Goal: Information Seeking & Learning: Check status

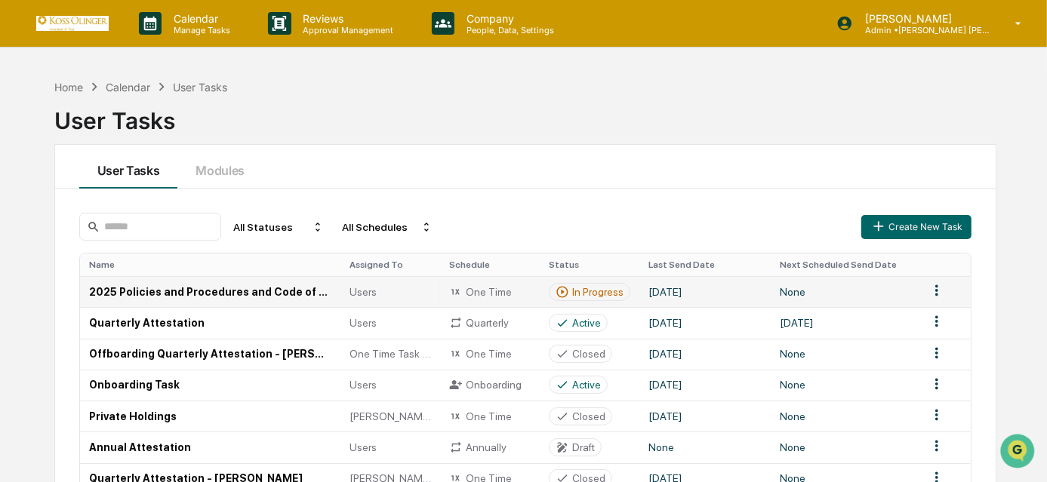
click at [730, 294] on td "[DATE]" at bounding box center [705, 291] width 132 height 31
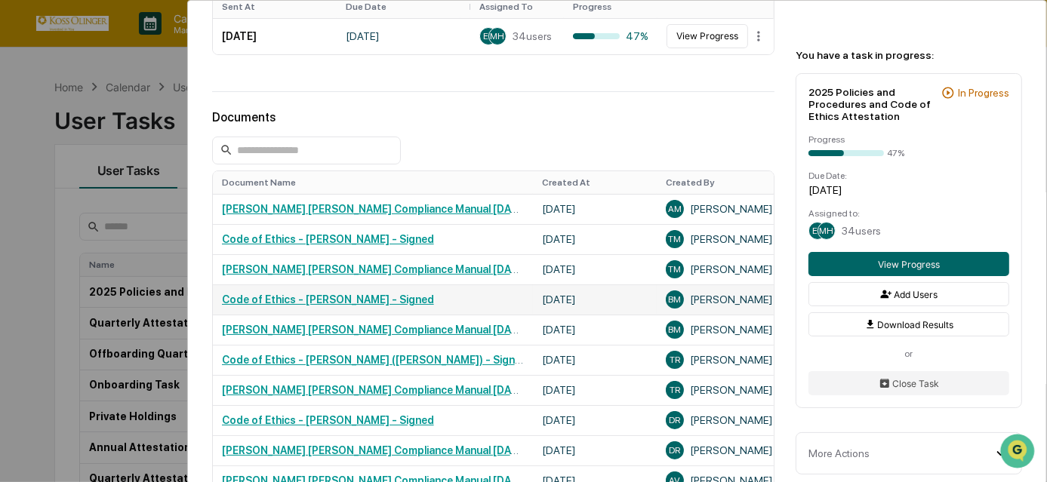
scroll to position [586, 0]
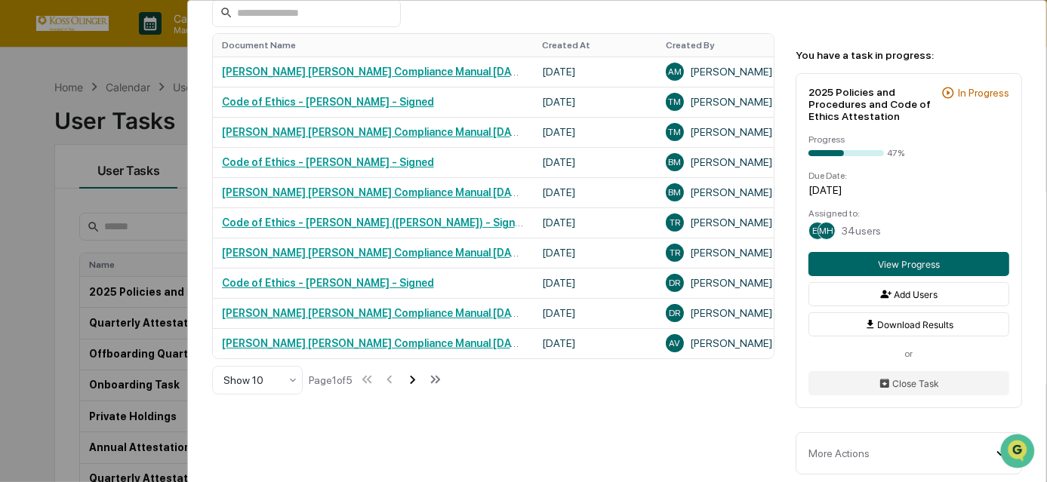
click at [417, 388] on icon at bounding box center [412, 379] width 17 height 17
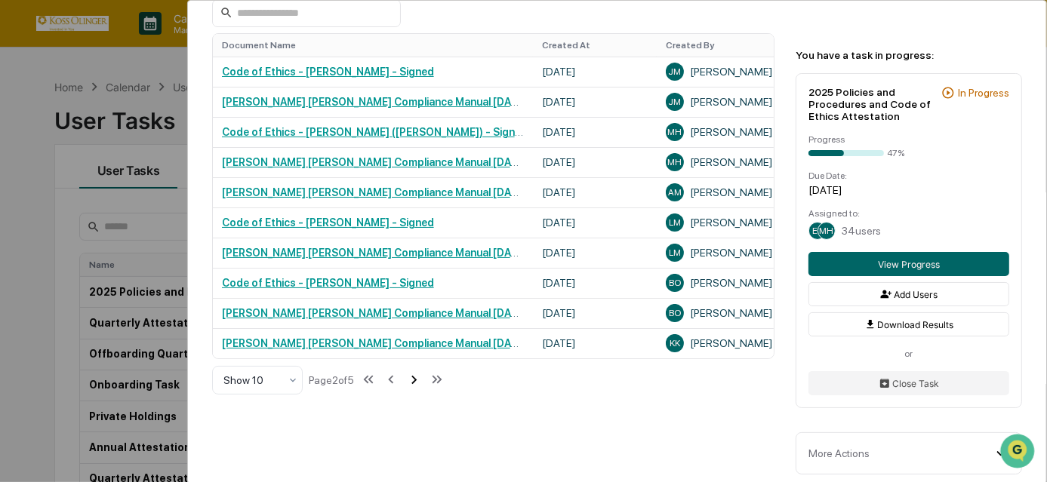
click at [420, 388] on icon at bounding box center [413, 379] width 17 height 17
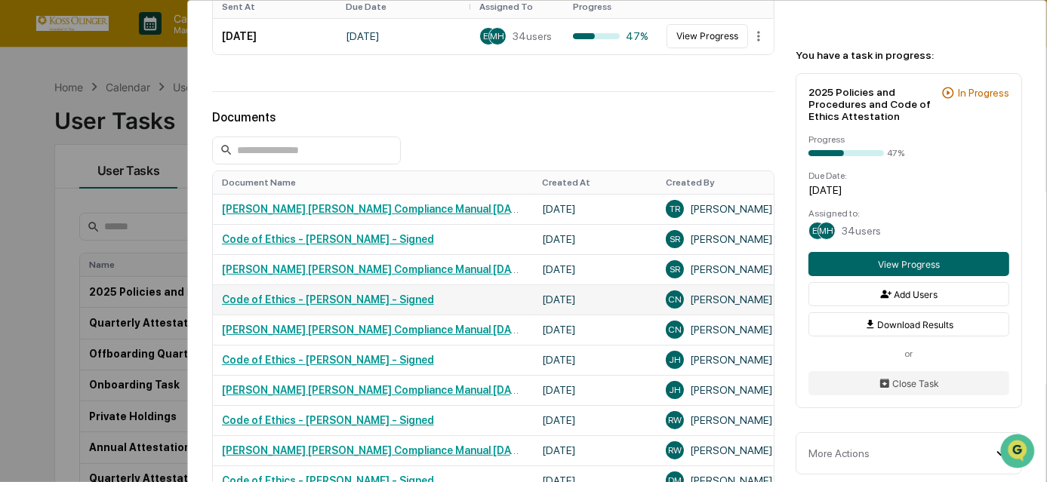
scroll to position [311, 0]
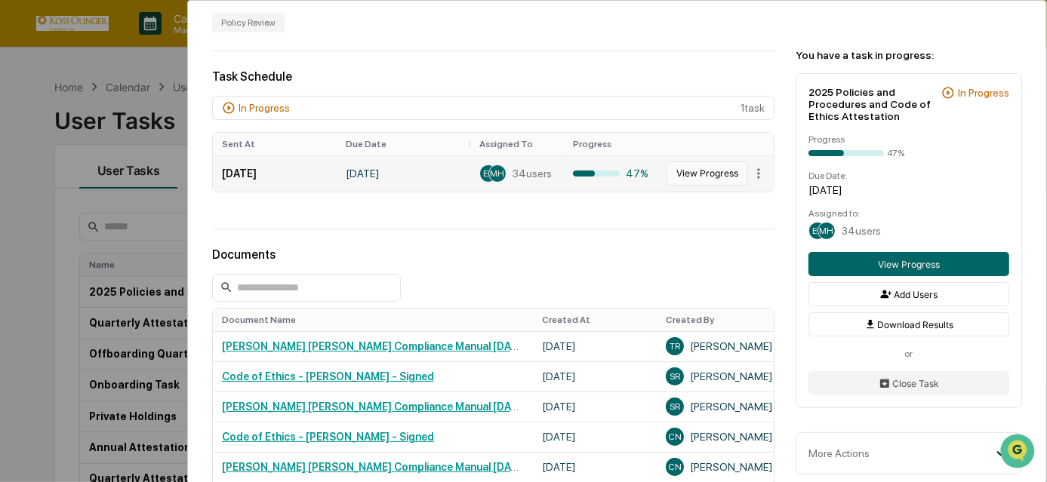
click at [685, 173] on button "View Progress" at bounding box center [707, 174] width 82 height 24
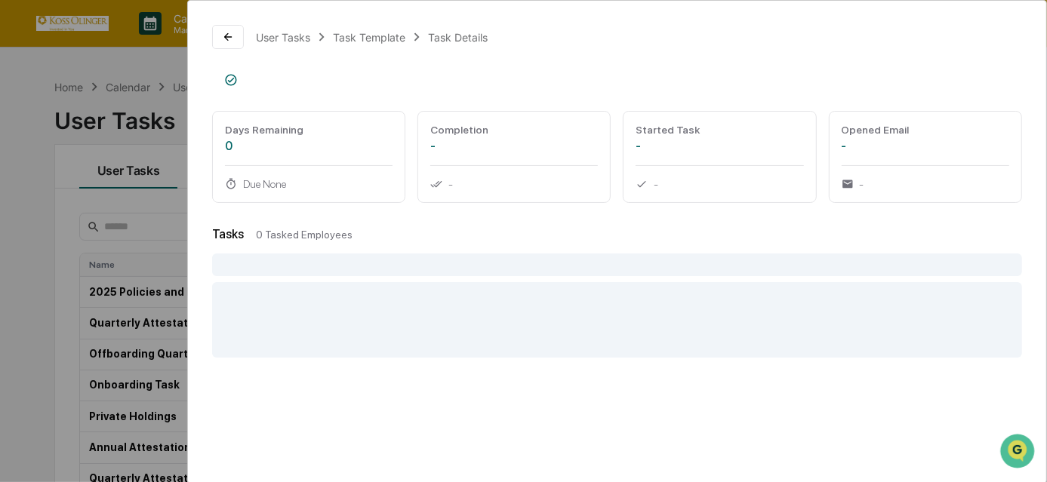
scroll to position [172, 0]
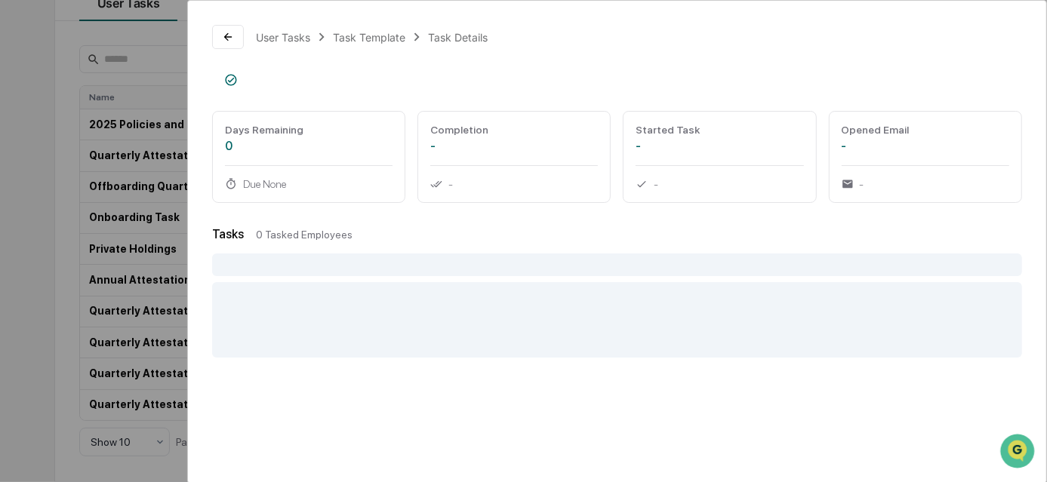
click at [505, 309] on div at bounding box center [617, 319] width 810 height 75
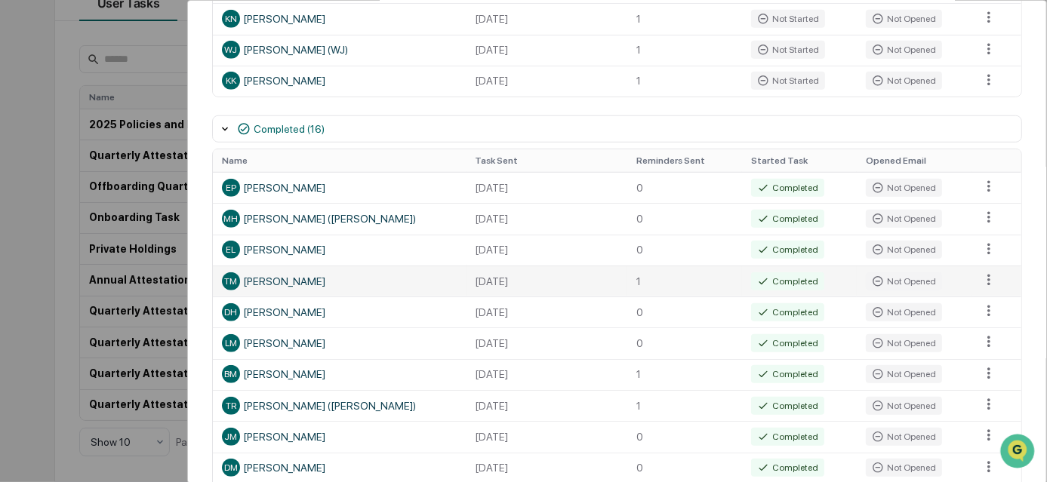
scroll to position [725, 0]
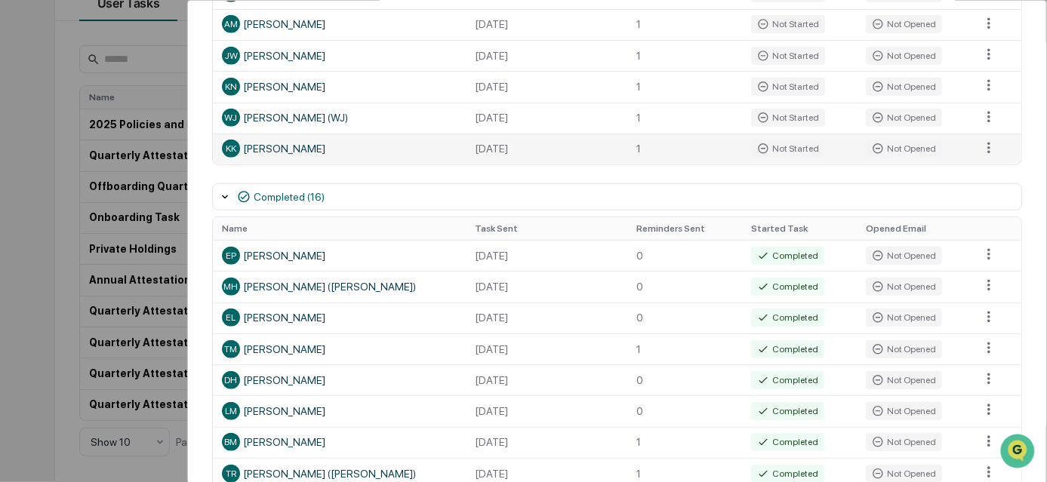
click at [252, 158] on div "KK [PERSON_NAME]" at bounding box center [339, 149] width 235 height 18
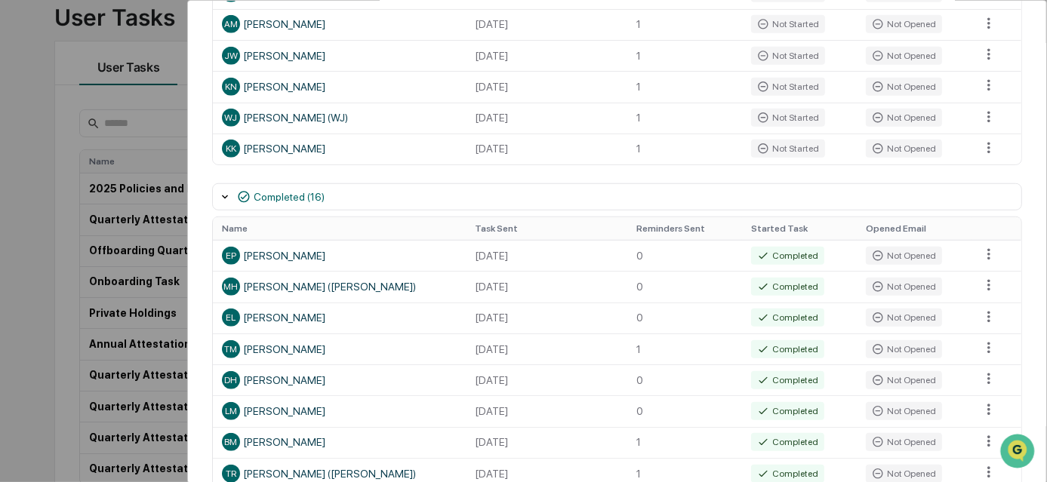
click at [328, 211] on div "Completed (16)" at bounding box center [617, 196] width 810 height 27
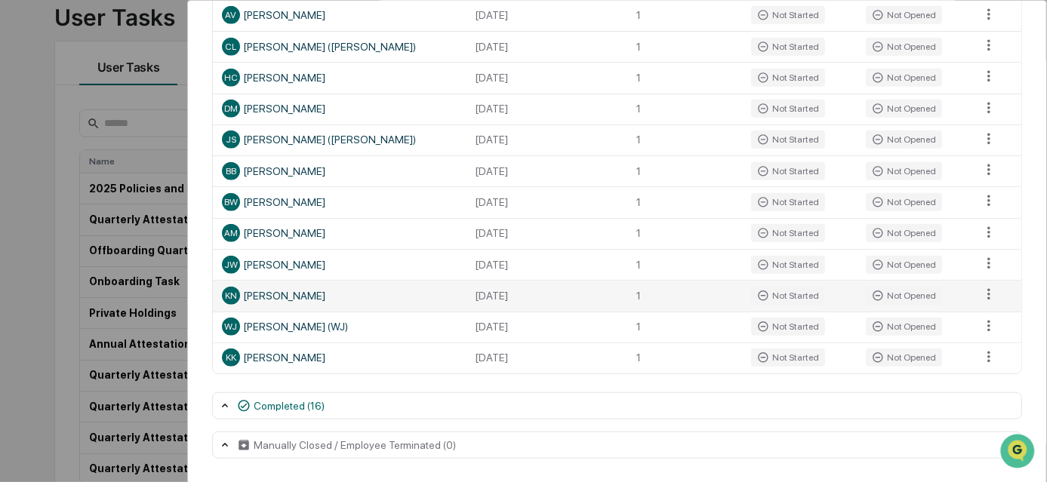
scroll to position [172, 0]
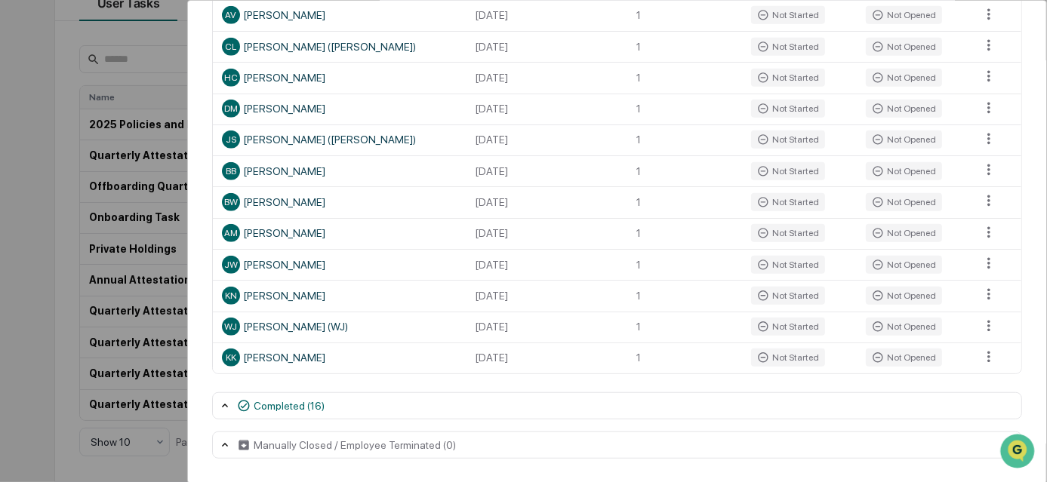
click at [285, 414] on div "Completed (16)" at bounding box center [617, 405] width 810 height 27
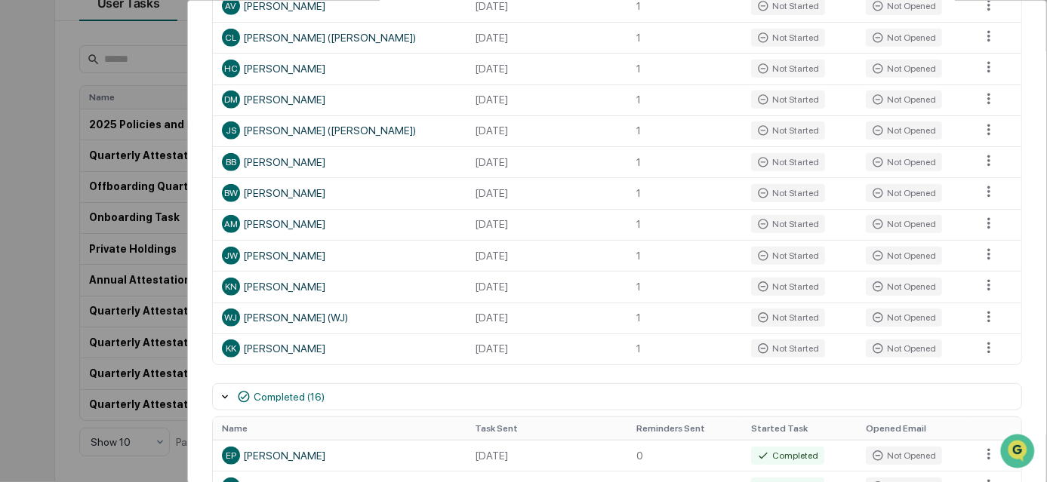
click at [12, 463] on div "User Tasks 2025 Policies and Procedures and Code of Ethics Attestation Task Det…" at bounding box center [523, 241] width 1047 height 482
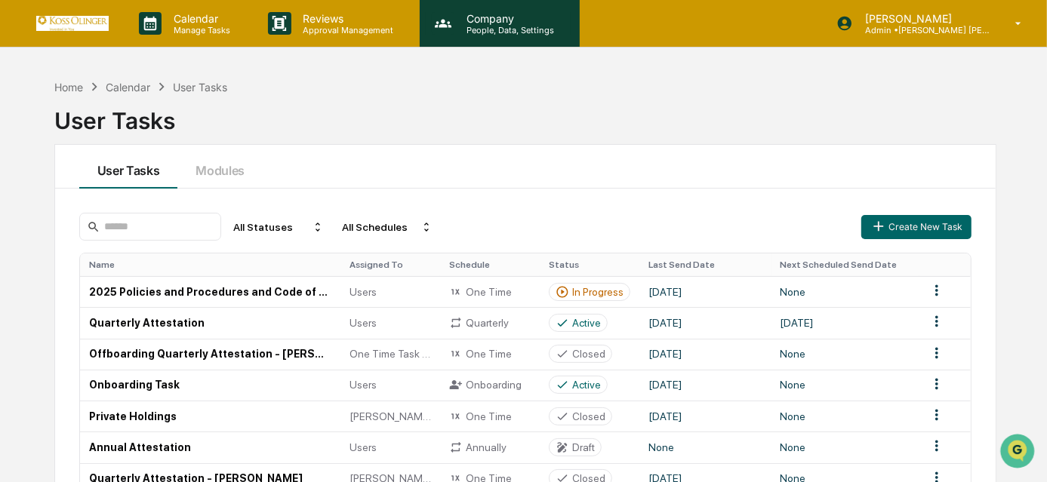
click at [504, 17] on p "Company" at bounding box center [507, 18] width 107 height 13
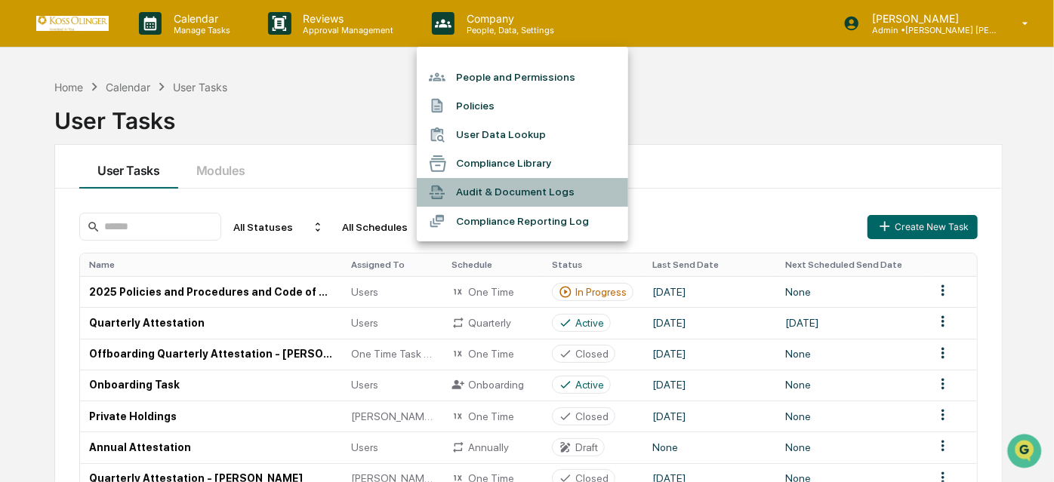
click at [512, 199] on li "Audit & Document Logs" at bounding box center [522, 192] width 211 height 29
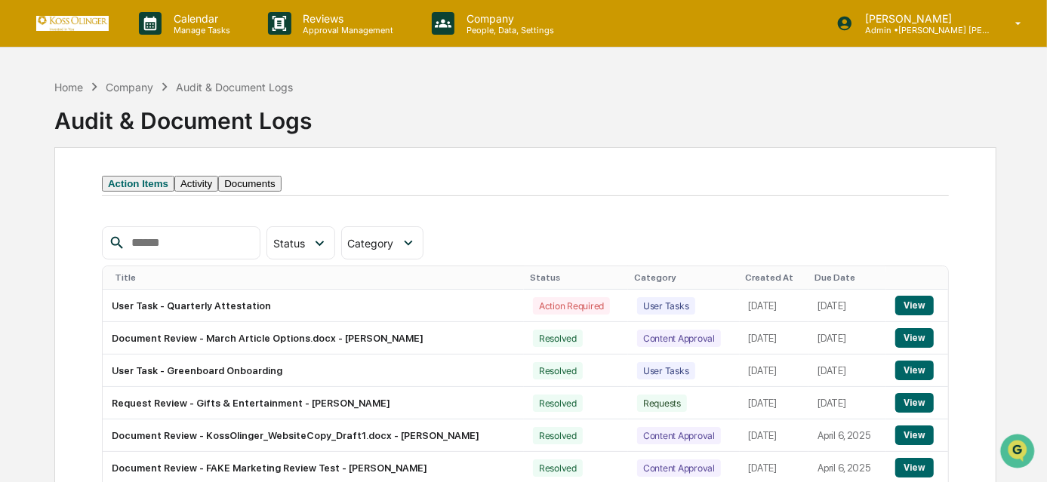
click at [281, 192] on button "Documents" at bounding box center [249, 184] width 63 height 16
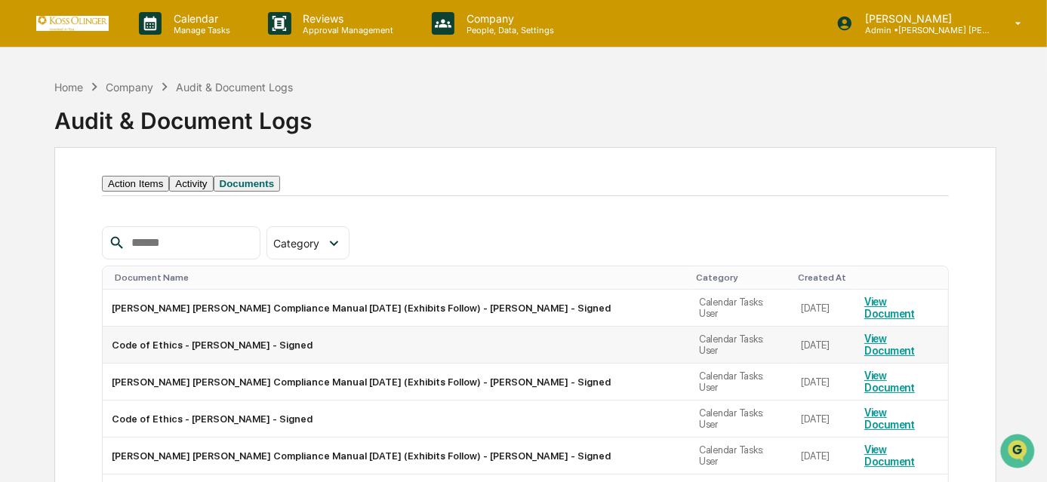
scroll to position [68, 0]
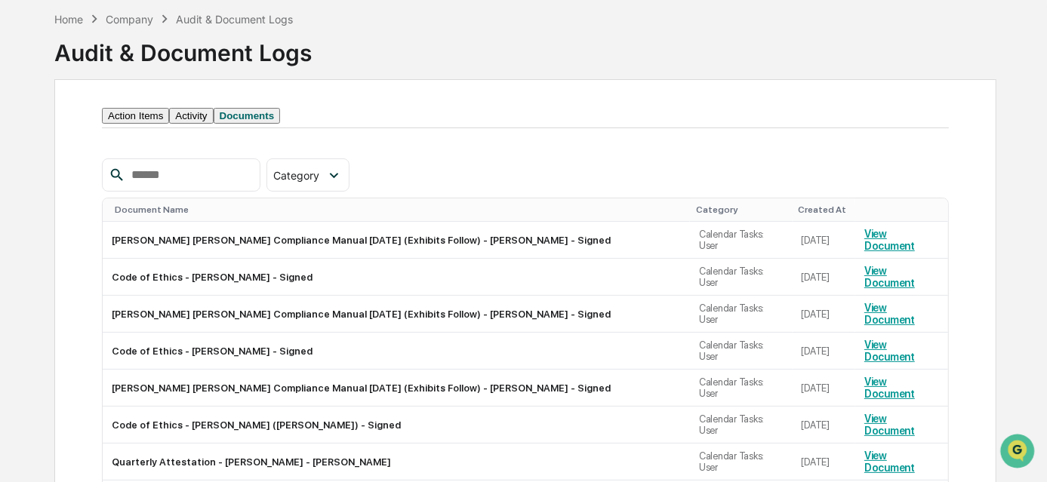
click at [230, 183] on div at bounding box center [181, 174] width 158 height 33
click at [230, 185] on input "text" at bounding box center [189, 175] width 128 height 20
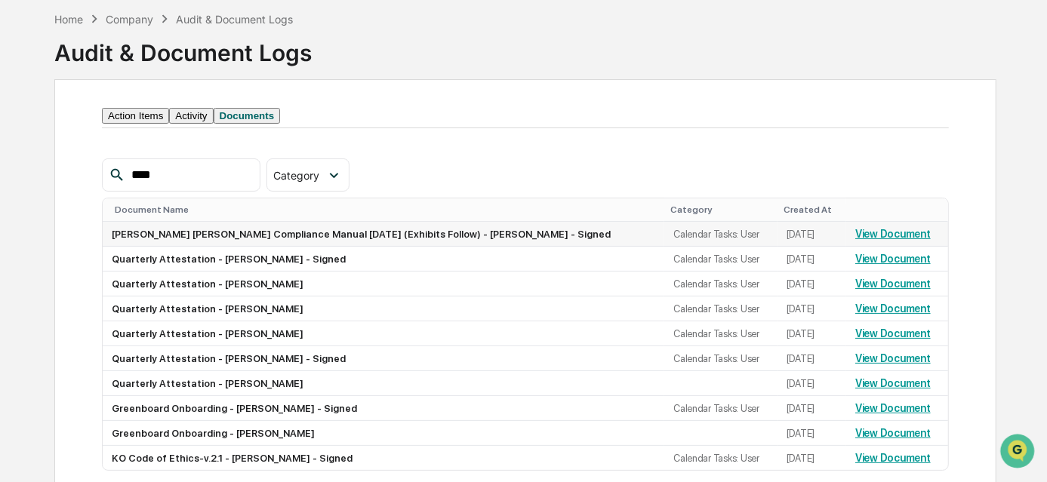
type input "****"
click at [872, 240] on link "View Document" at bounding box center [892, 234] width 75 height 12
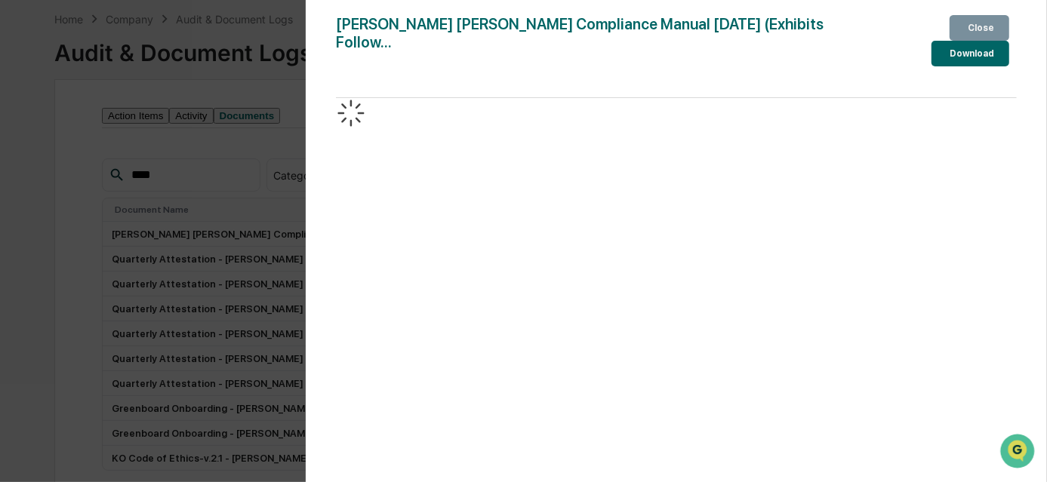
scroll to position [137, 0]
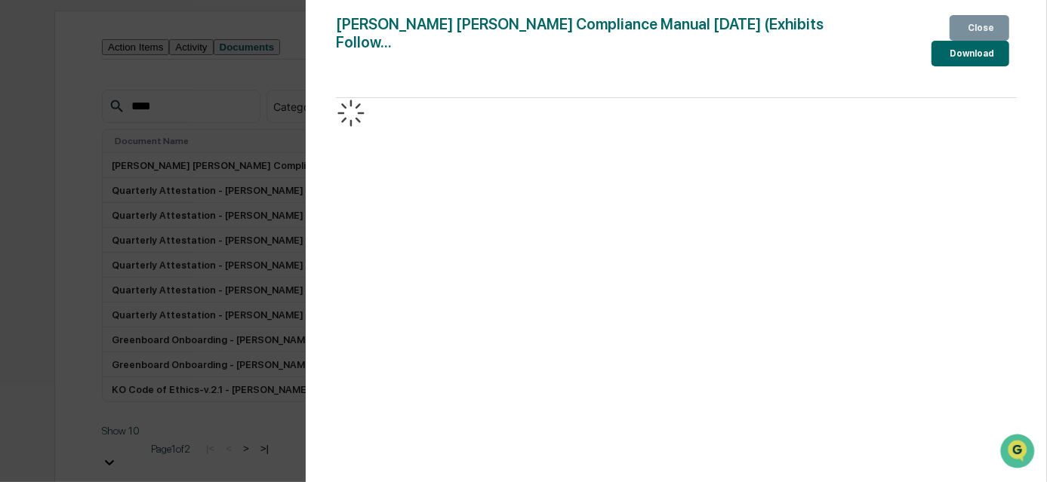
click at [586, 25] on div "[PERSON_NAME] [PERSON_NAME] Compliance Manual [DATE] (Exhibits Follow..." at bounding box center [599, 40] width 526 height 51
click at [625, 42] on div "[PERSON_NAME] [PERSON_NAME] Compliance Manual [DATE] (Exhibits Follow..." at bounding box center [599, 40] width 526 height 51
click at [158, 109] on div "Version History [DATE] 07:10 PM [PERSON_NAME] [PERSON_NAME] Compliance Manual […" at bounding box center [523, 241] width 1047 height 482
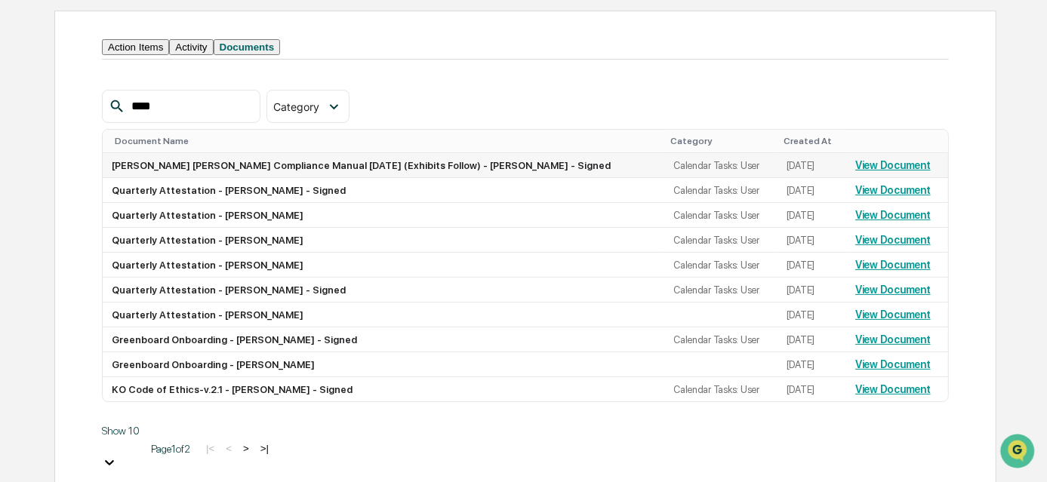
scroll to position [68, 0]
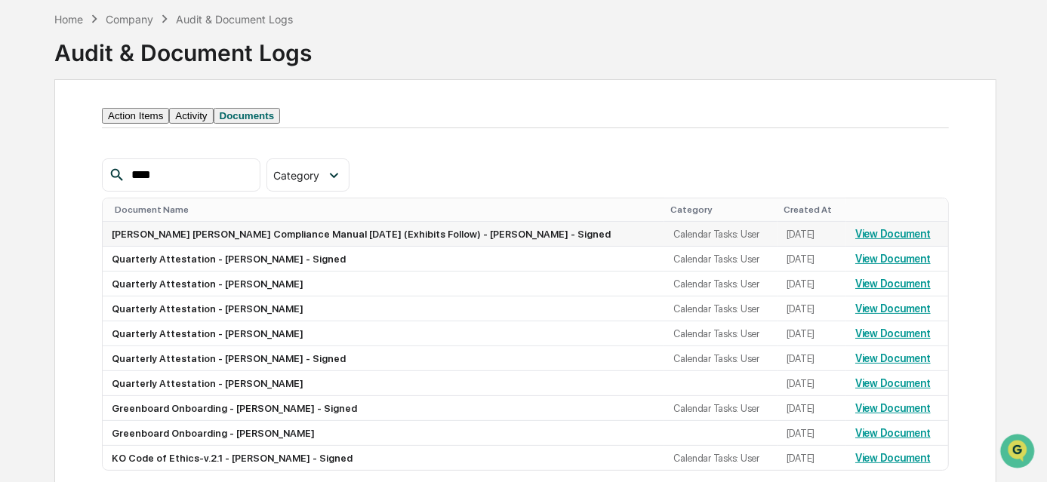
click at [870, 240] on link "View Document" at bounding box center [892, 234] width 75 height 12
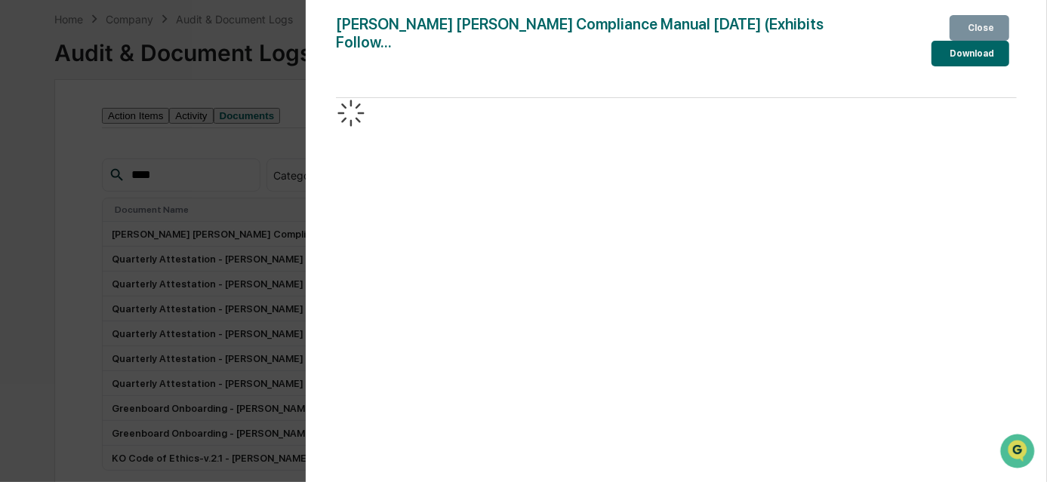
click at [970, 38] on button "Close" at bounding box center [979, 28] width 60 height 26
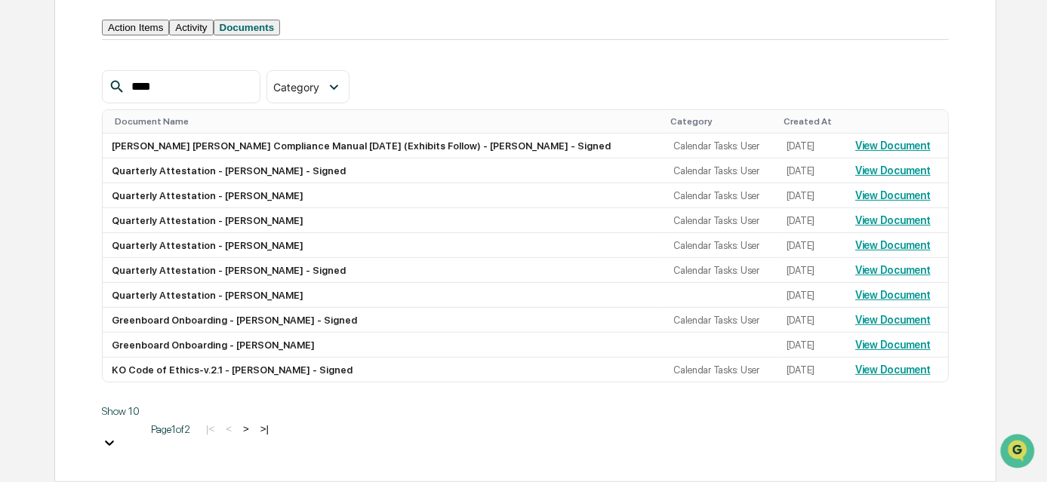
scroll to position [0, 0]
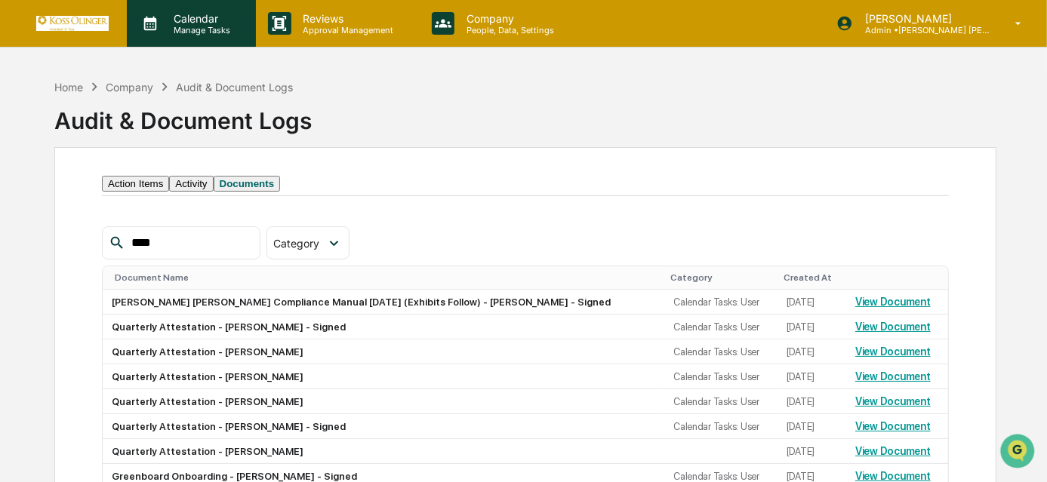
click at [207, 21] on p "Calendar" at bounding box center [200, 18] width 76 height 13
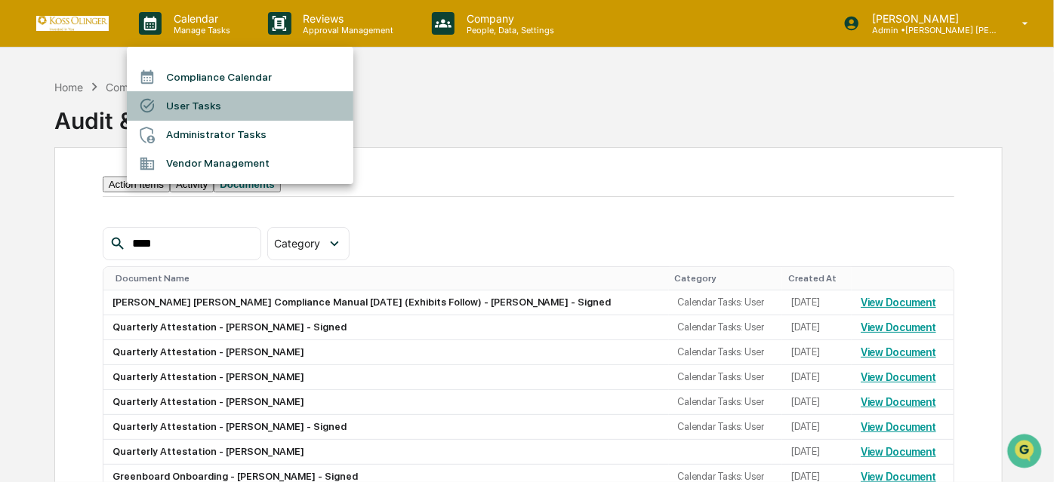
click at [197, 106] on li "User Tasks" at bounding box center [240, 105] width 226 height 29
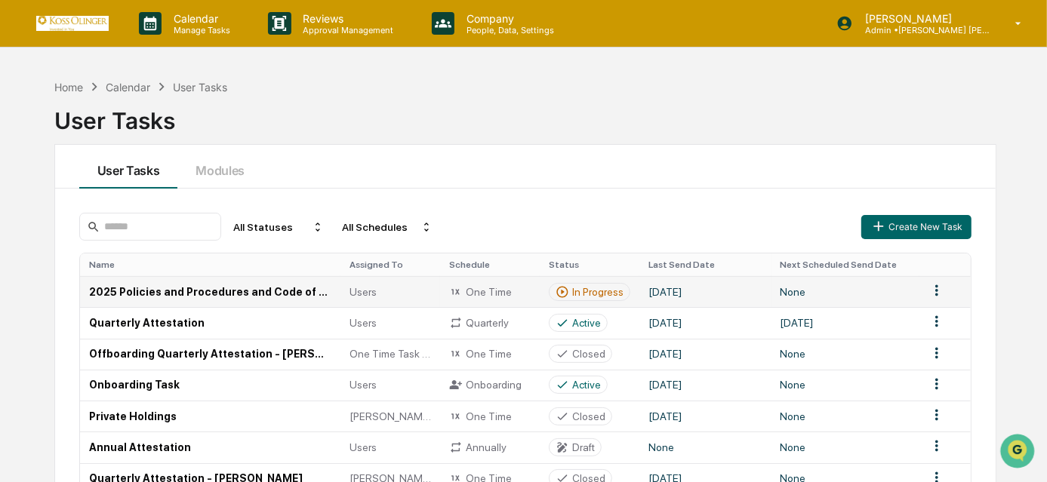
click at [328, 299] on td "2025 Policies and Procedures and Code of Ethics Attestation" at bounding box center [210, 291] width 260 height 31
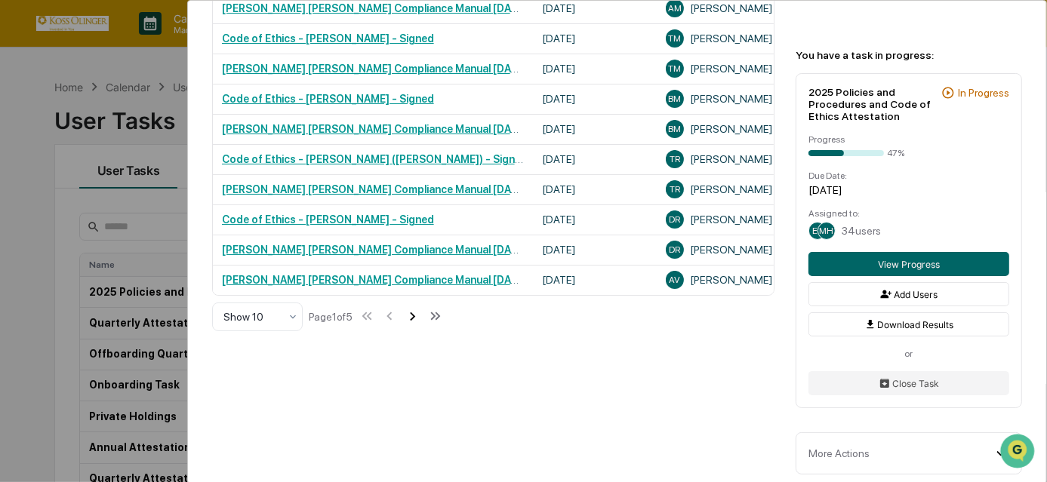
scroll to position [517, 0]
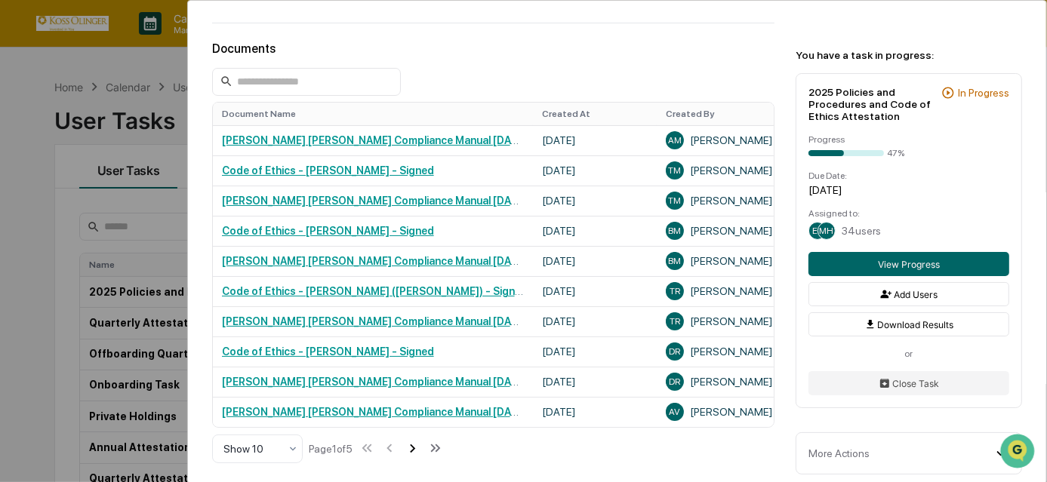
click at [417, 457] on icon at bounding box center [412, 448] width 17 height 17
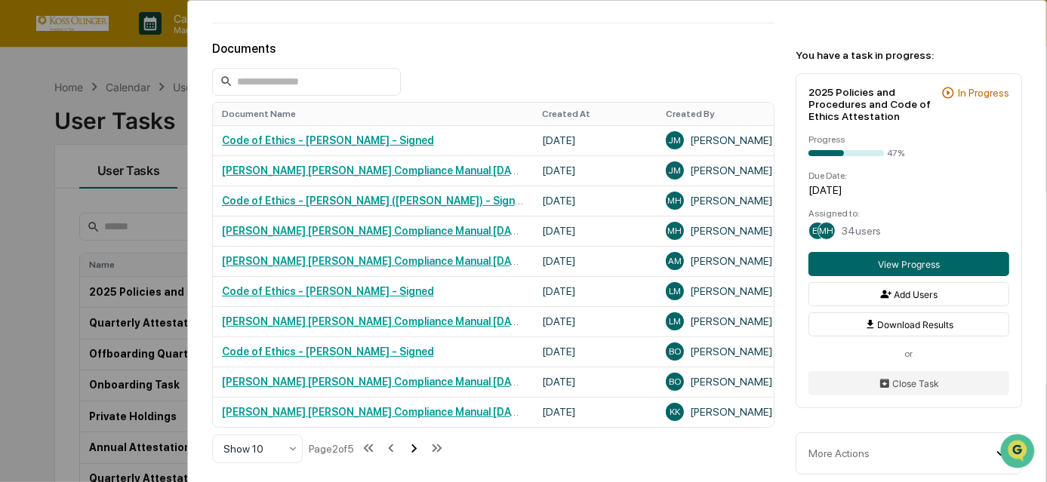
click at [417, 457] on icon at bounding box center [413, 448] width 17 height 17
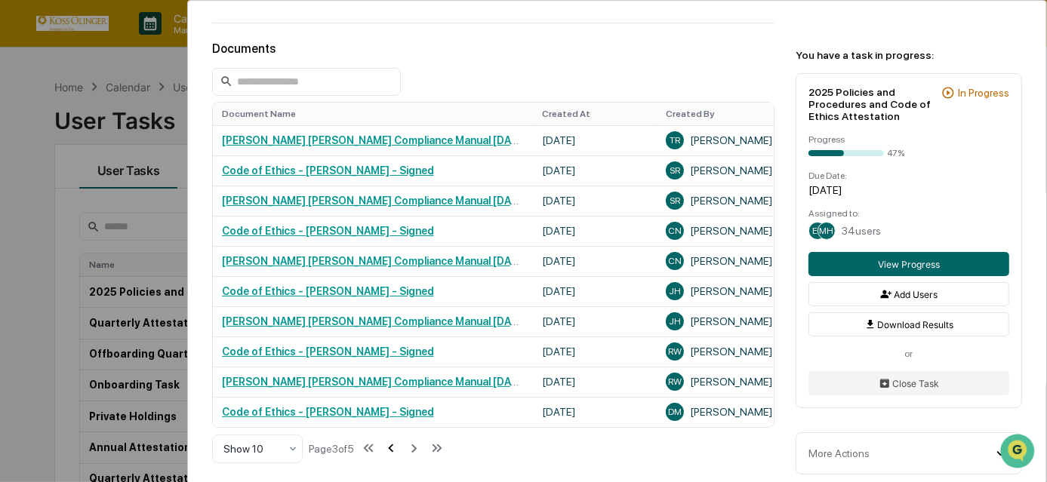
click at [395, 457] on icon at bounding box center [391, 448] width 17 height 17
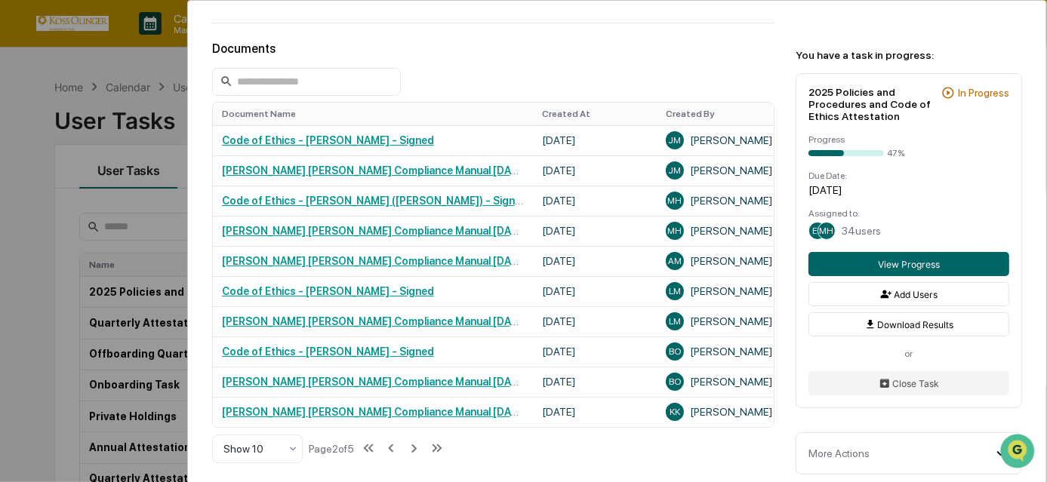
click at [44, 168] on div "User Tasks 2025 Policies and Procedures and Code of Ethics Attestation 2025 Pol…" at bounding box center [523, 241] width 1047 height 482
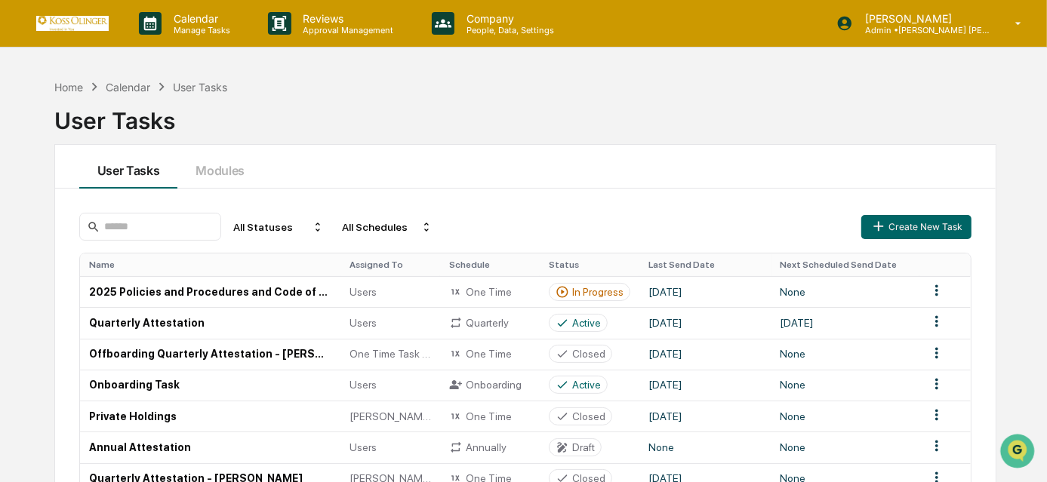
scroll to position [172, 0]
